Goal: Task Accomplishment & Management: Use online tool/utility

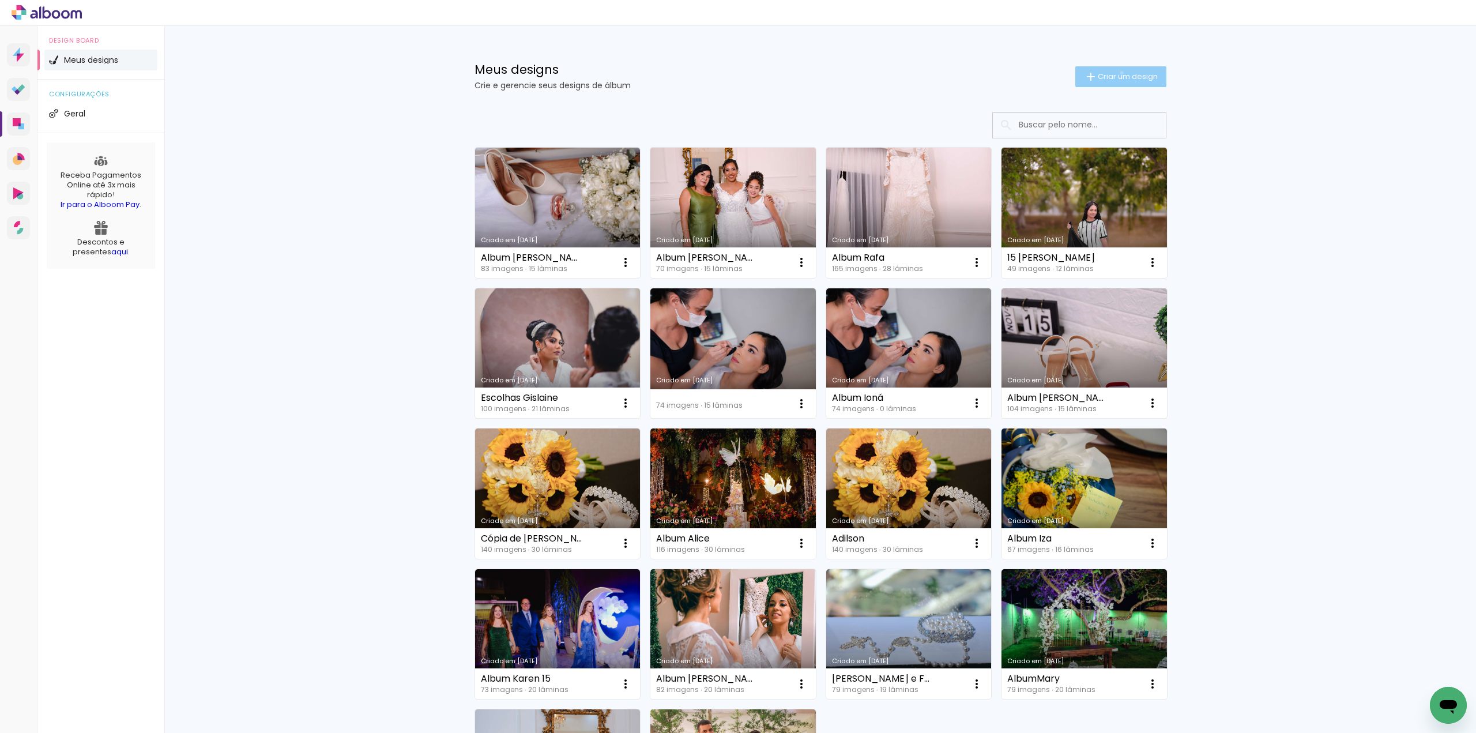
click at [1115, 73] on span "Criar um design" at bounding box center [1128, 76] width 60 height 7
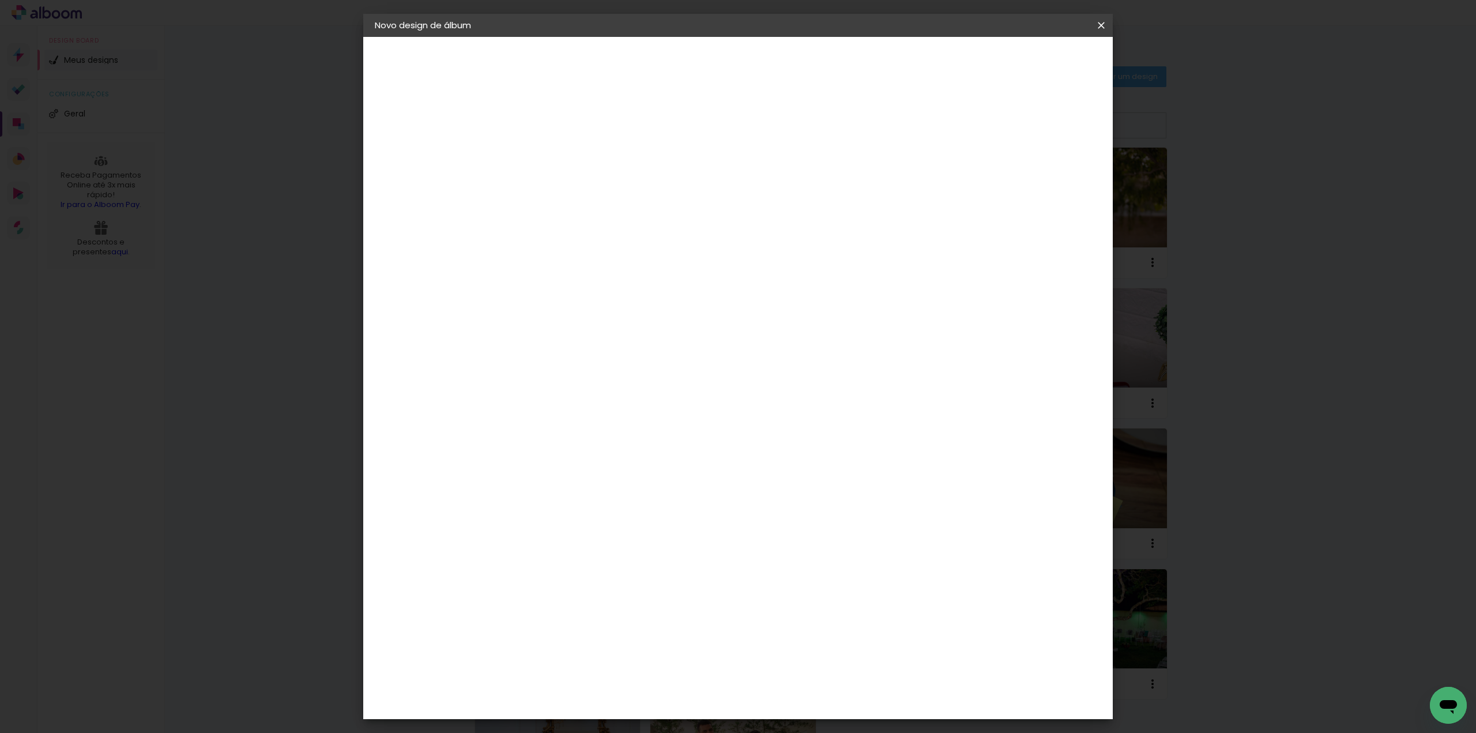
click at [563, 157] on input at bounding box center [563, 155] width 0 height 18
type input "Album [PERSON_NAME]"
type paper-input "Album [PERSON_NAME]"
click at [0, 0] on slot "Avançar" at bounding box center [0, 0] width 0 height 0
click at [780, 185] on paper-item "Tamanho Livre" at bounding box center [724, 175] width 111 height 25
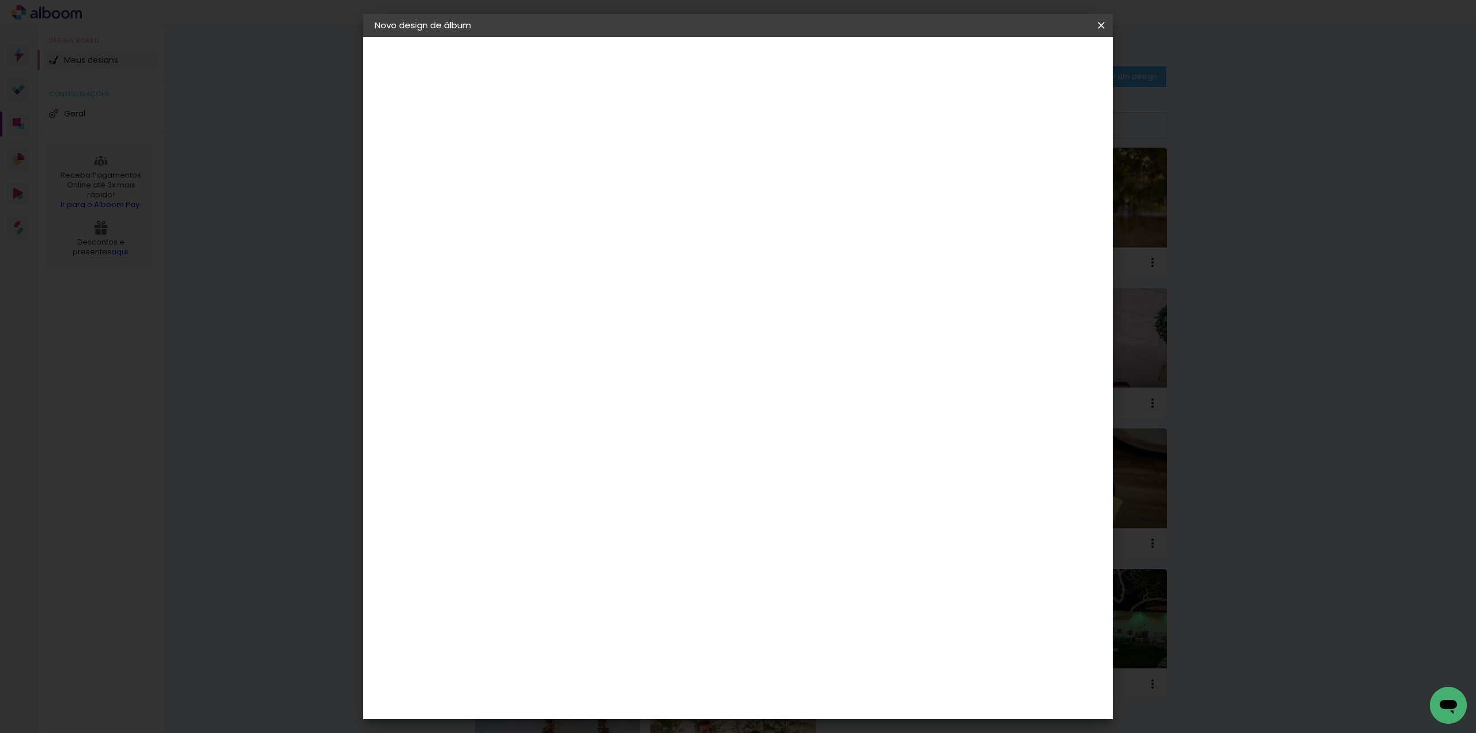
click at [0, 0] on slot "Avançar" at bounding box center [0, 0] width 0 height 0
drag, startPoint x: 518, startPoint y: 322, endPoint x: 578, endPoint y: 336, distance: 62.1
click at [571, 238] on div "30 cm cm cm mm A maioria das encadernadoras sugere 5mm de sangria." at bounding box center [785, 192] width 545 height 92
type input "20"
type paper-input "20"
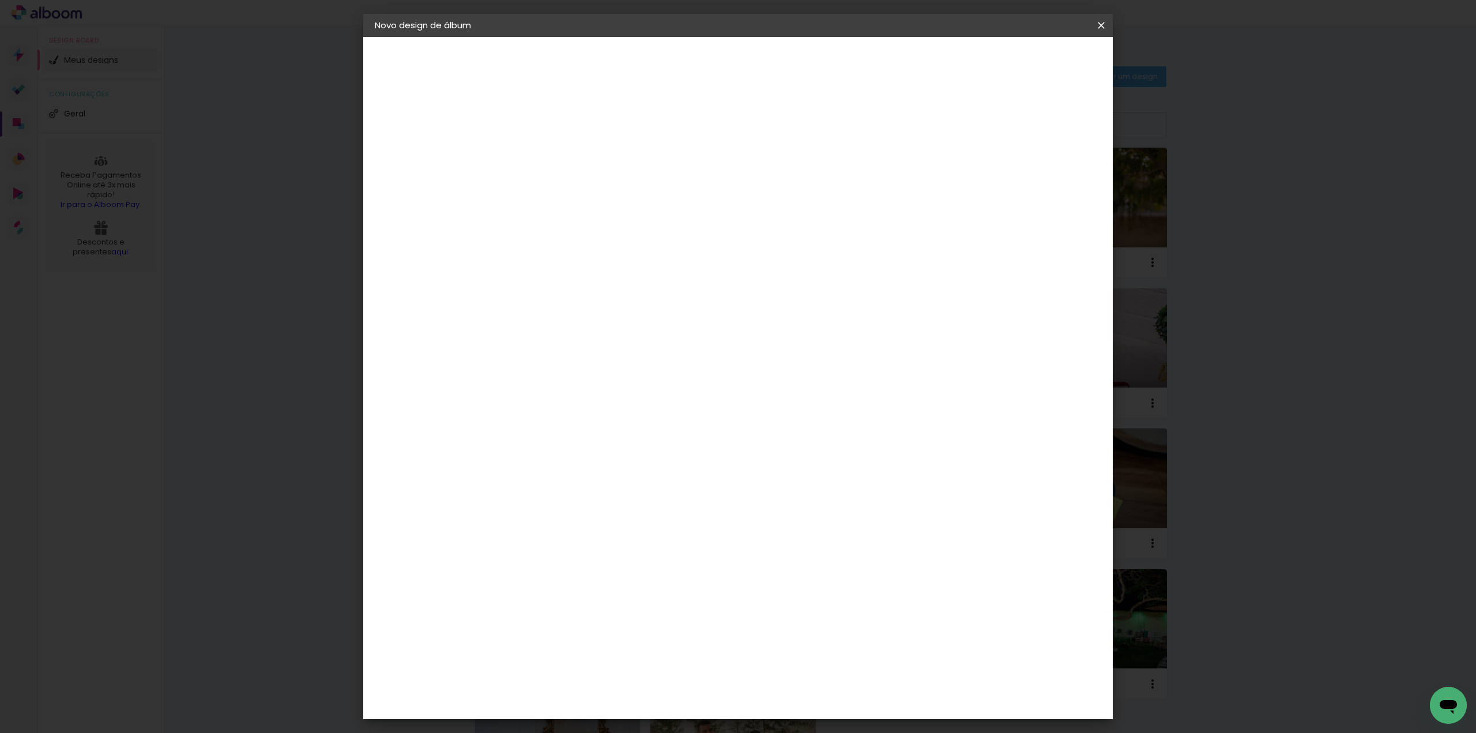
drag, startPoint x: 800, startPoint y: 405, endPoint x: 829, endPoint y: 412, distance: 29.2
click at [828, 412] on div "60" at bounding box center [809, 405] width 44 height 17
type input "50"
type paper-input "50"
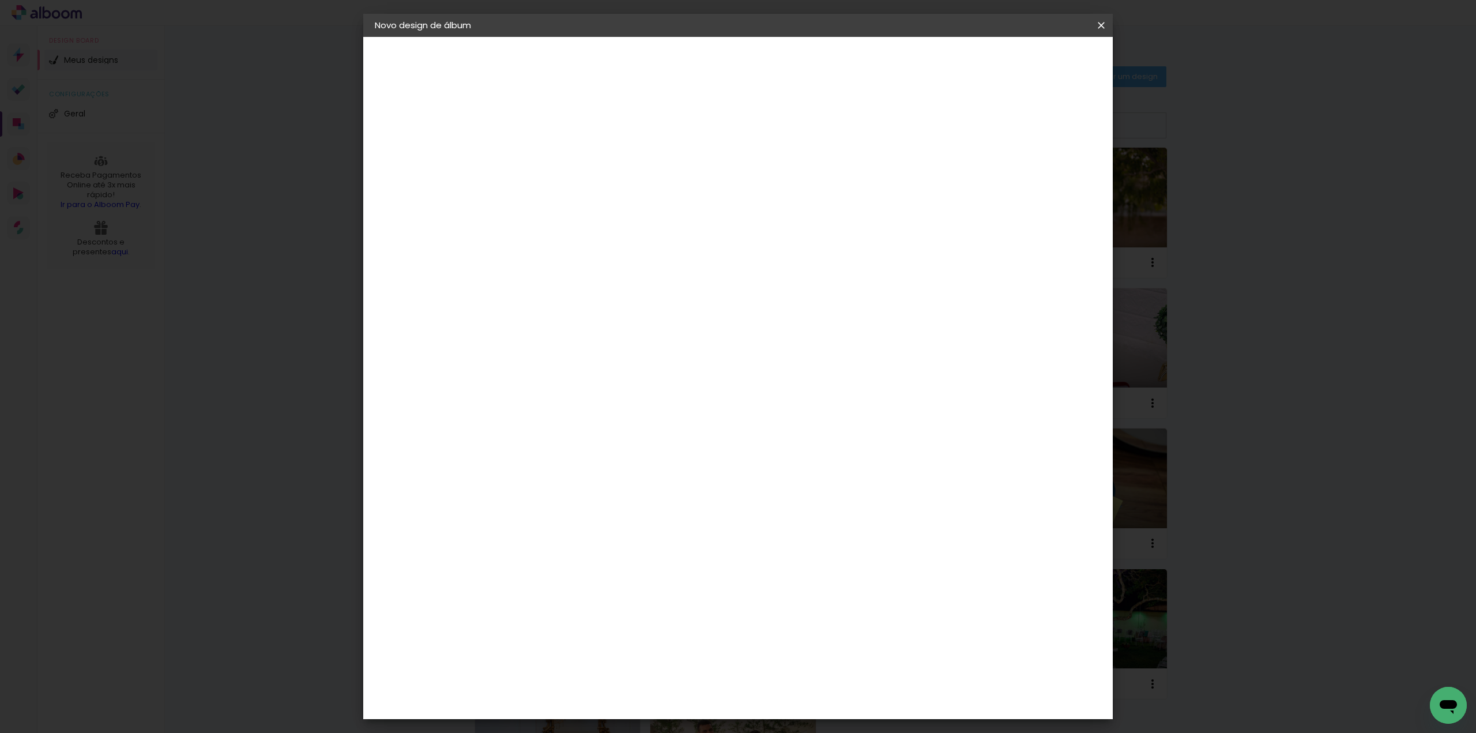
click at [1029, 64] on span "Iniciar design" at bounding box center [1003, 61] width 52 height 8
